Goal: Check status: Check status

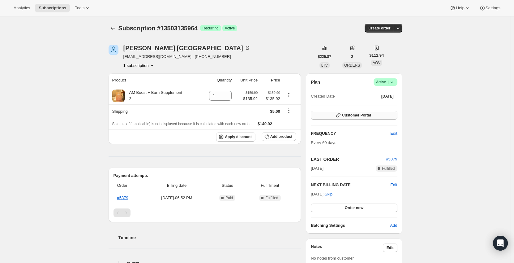
click at [384, 115] on button "Customer Portal" at bounding box center [354, 115] width 86 height 9
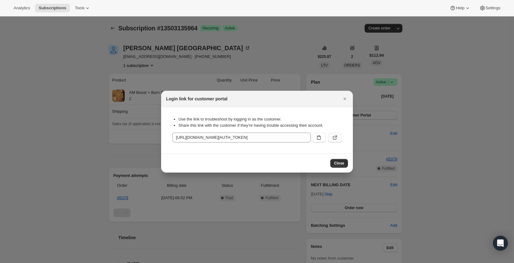
click at [335, 139] on icon ":rc0:" at bounding box center [335, 138] width 4 height 4
click at [345, 98] on icon "Close" at bounding box center [345, 98] width 2 height 2
